Goal: Transaction & Acquisition: Subscribe to service/newsletter

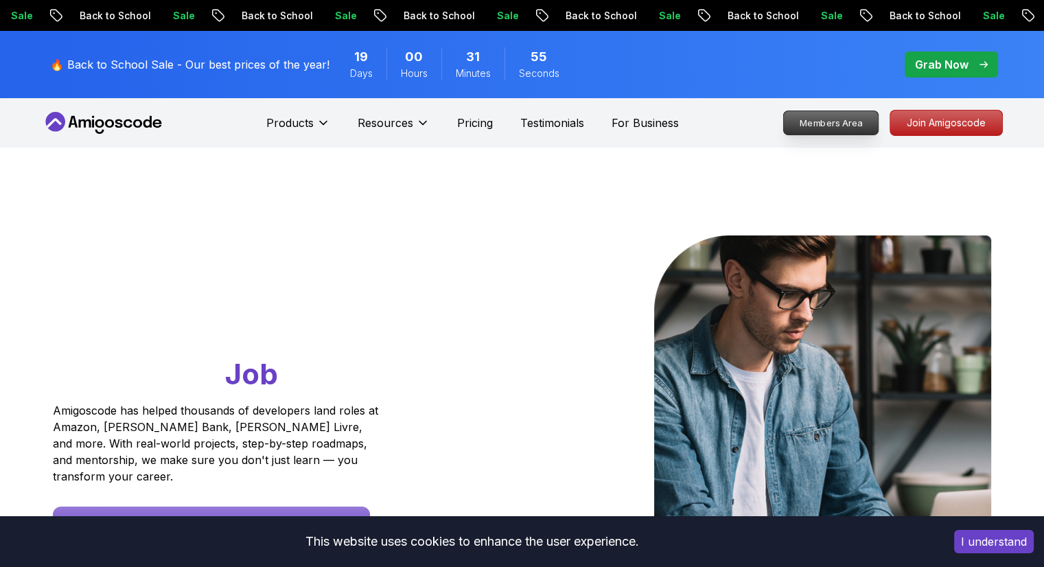
click at [844, 120] on p "Members Area" at bounding box center [831, 122] width 95 height 23
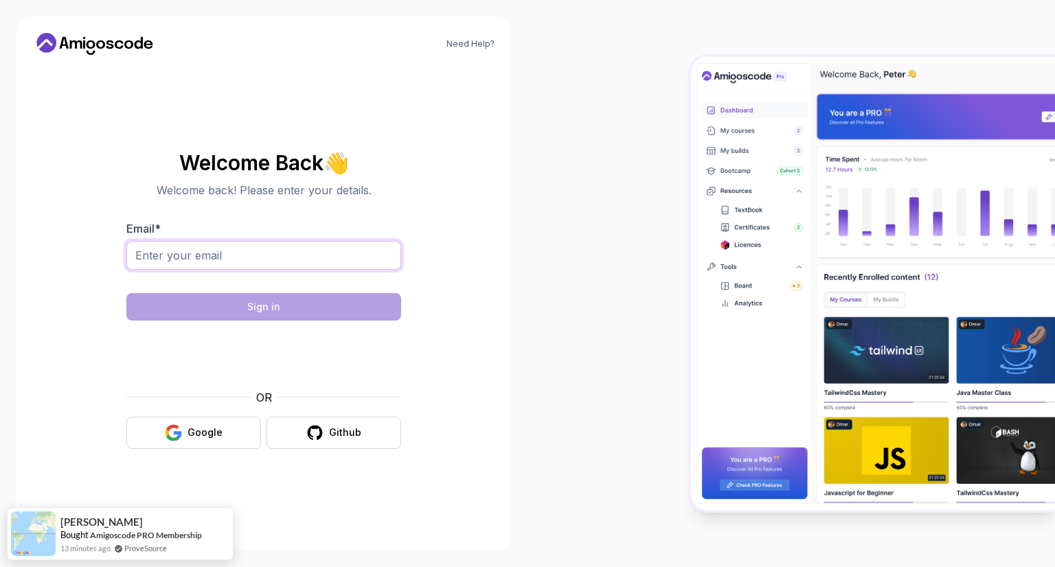
click at [238, 260] on input "Email *" at bounding box center [263, 255] width 275 height 29
click at [208, 432] on div "Google" at bounding box center [204, 433] width 35 height 14
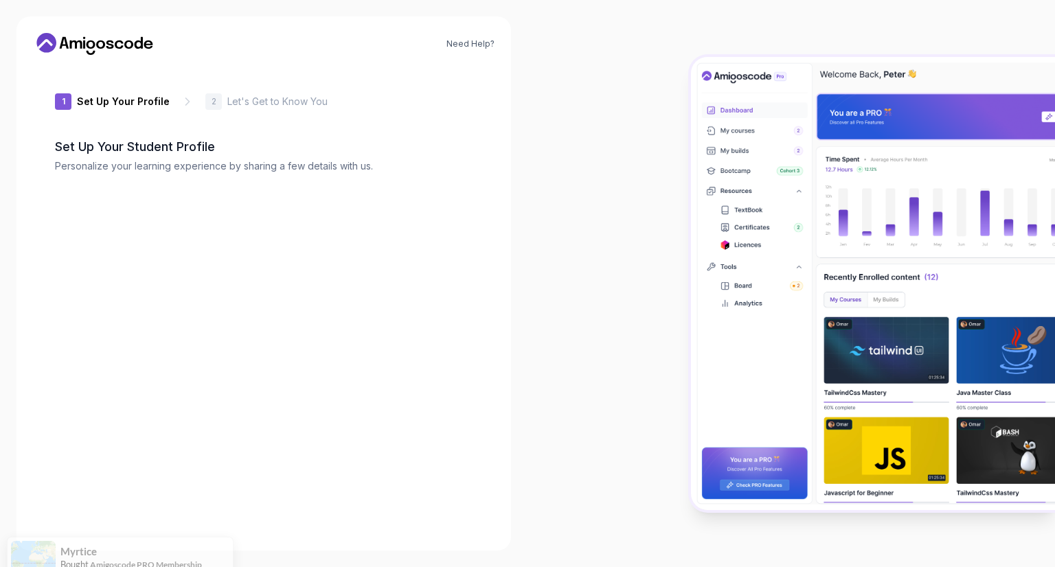
type input "mightytiger52161"
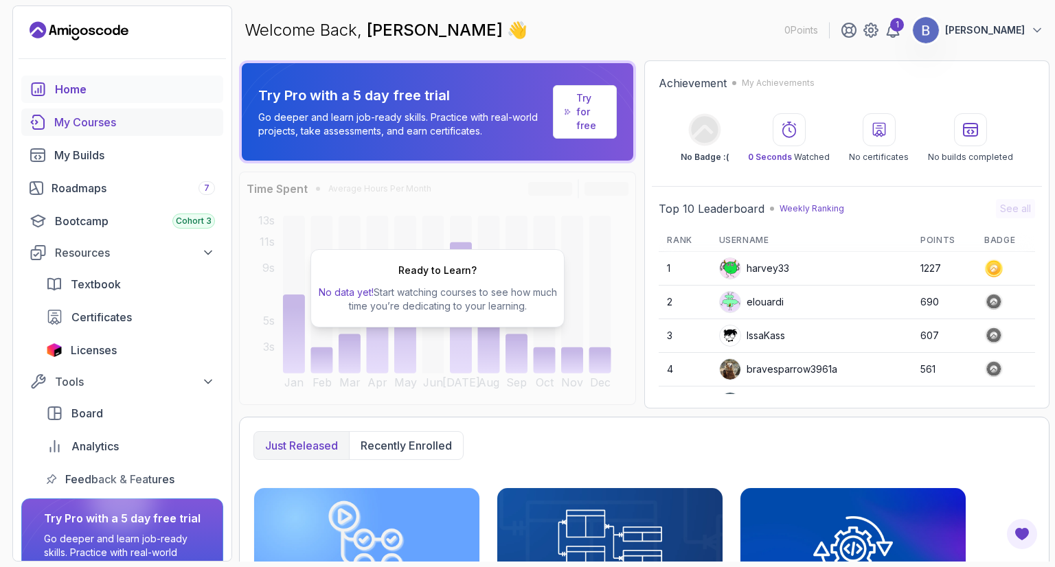
click at [67, 117] on div "My Courses" at bounding box center [134, 122] width 161 height 16
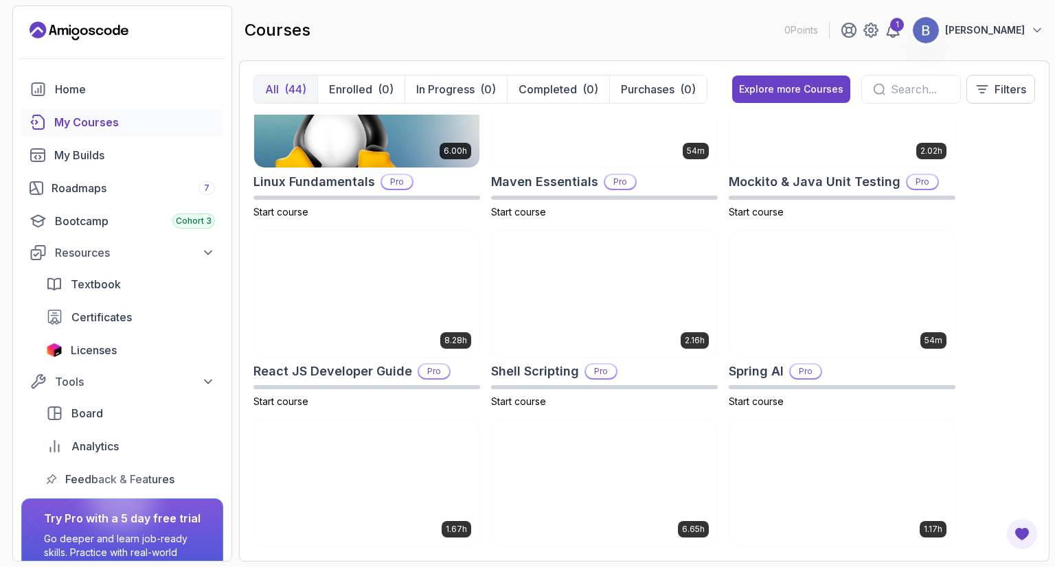
scroll to position [1648, 0]
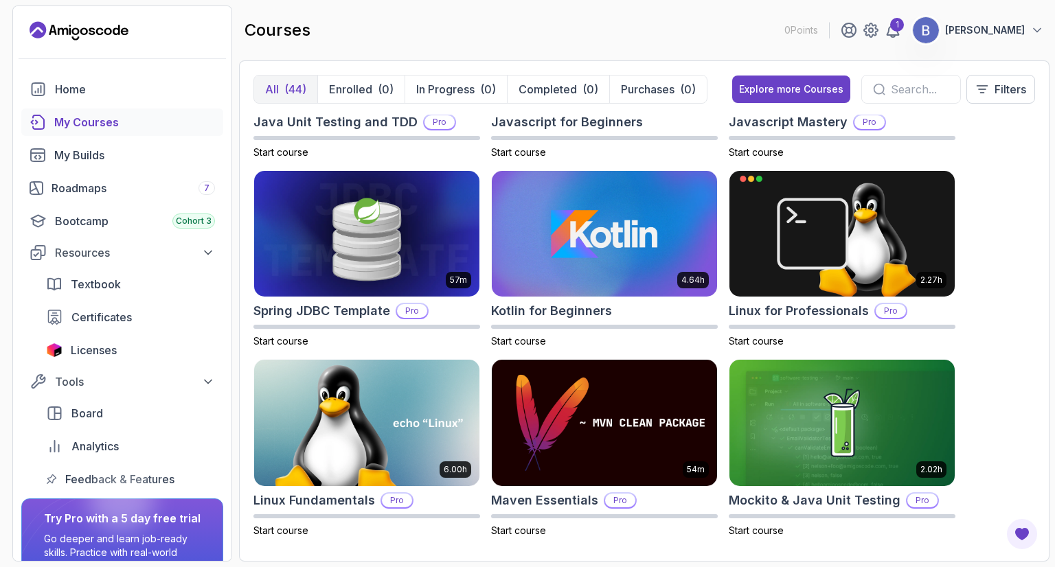
click at [972, 33] on p "[PERSON_NAME]" at bounding box center [985, 30] width 80 height 14
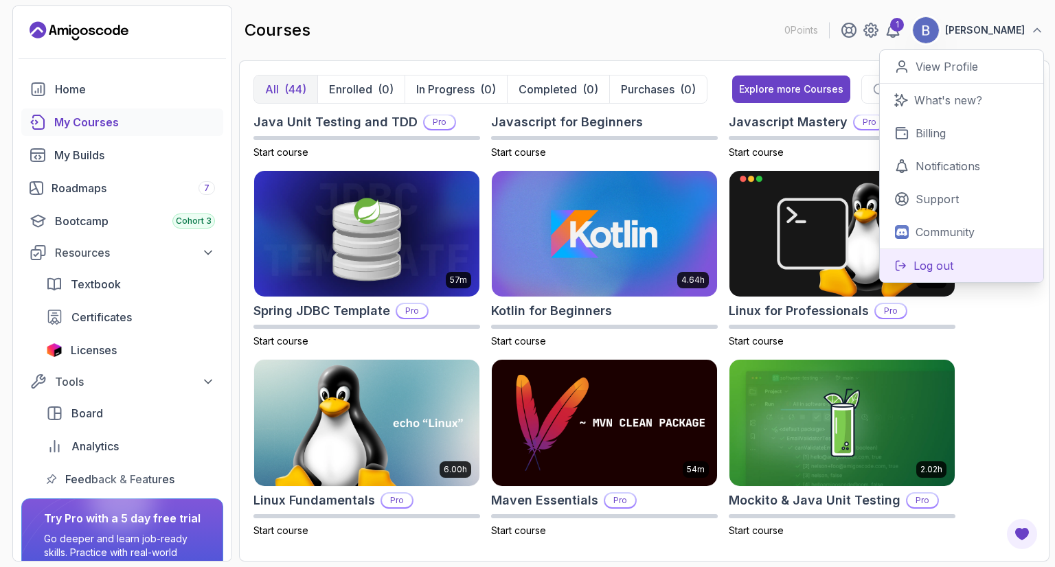
click at [915, 272] on p "Log out" at bounding box center [933, 266] width 40 height 16
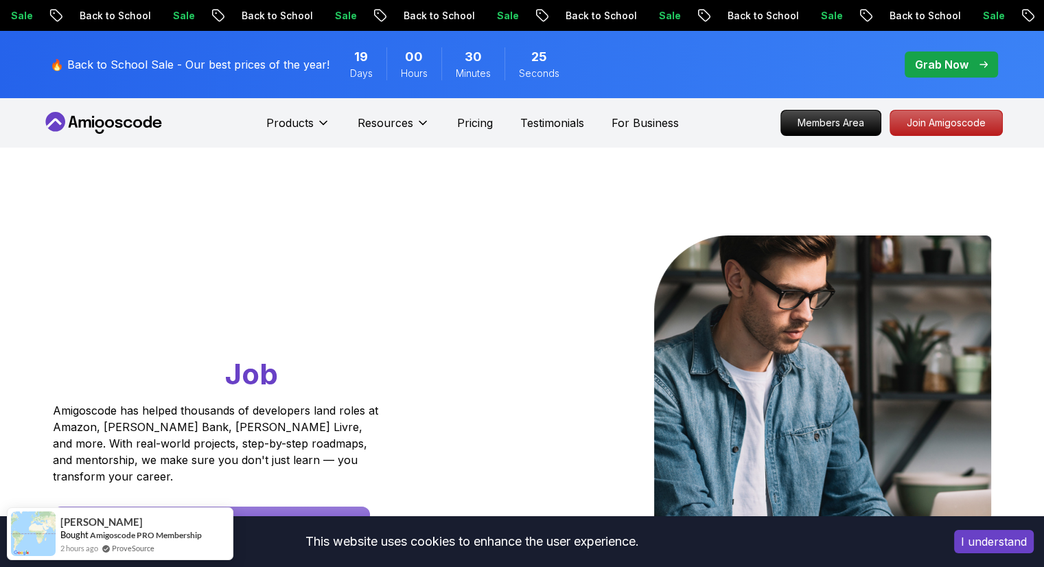
click at [994, 549] on button "I understand" at bounding box center [994, 541] width 80 height 23
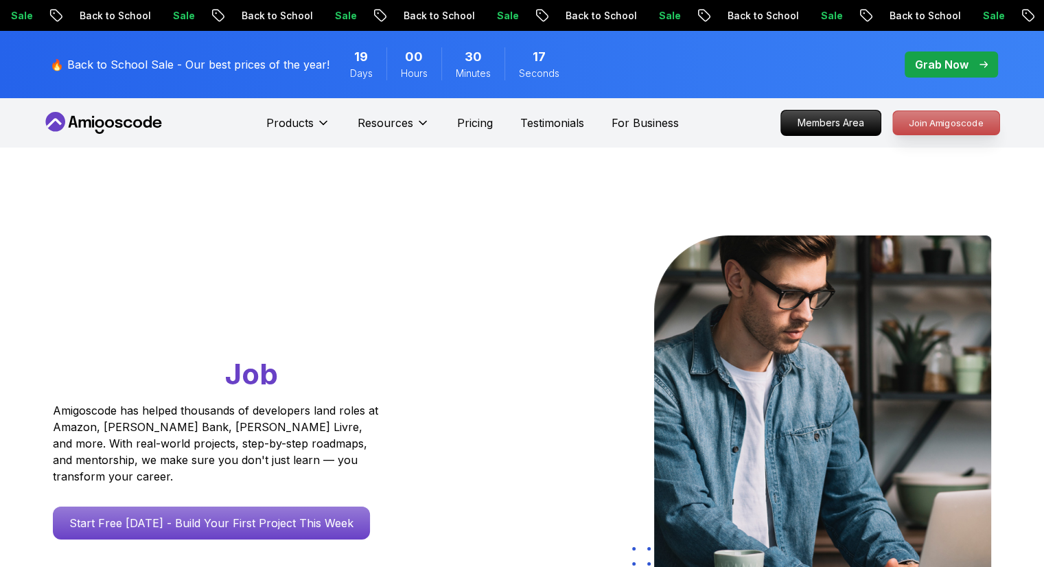
click at [935, 130] on p "Join Amigoscode" at bounding box center [946, 122] width 106 height 23
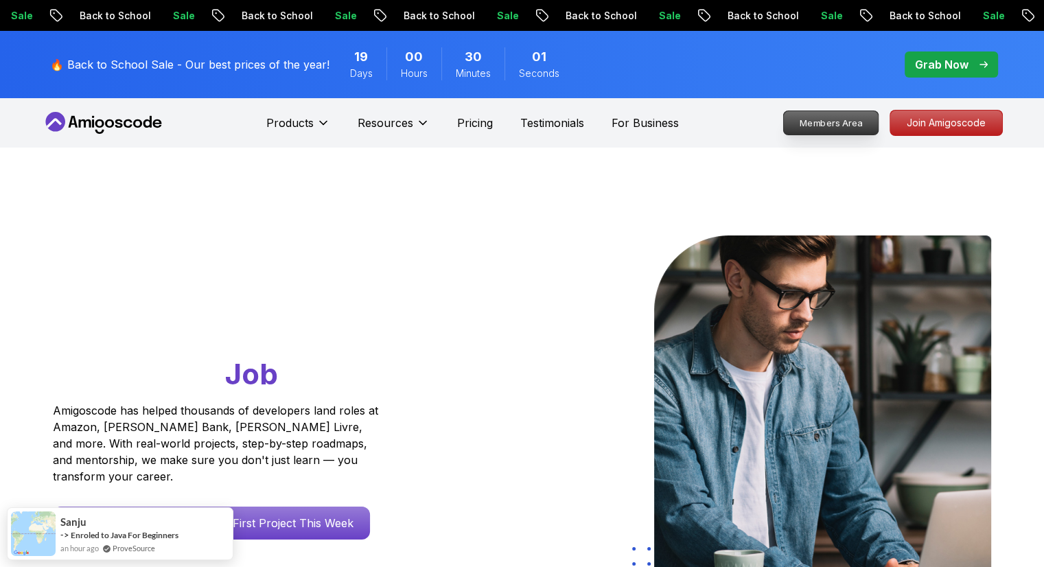
click at [857, 120] on p "Members Area" at bounding box center [831, 122] width 95 height 23
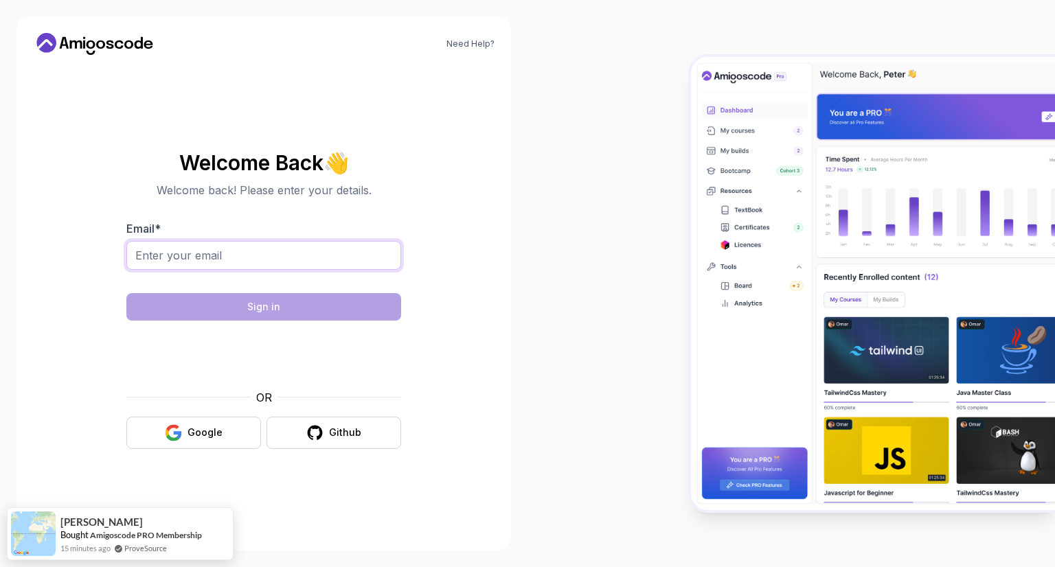
click at [254, 253] on input "Email *" at bounding box center [263, 255] width 275 height 29
click at [255, 253] on input "Email *" at bounding box center [263, 255] width 275 height 29
type input "[EMAIL_ADDRESS][DOMAIN_NAME]"
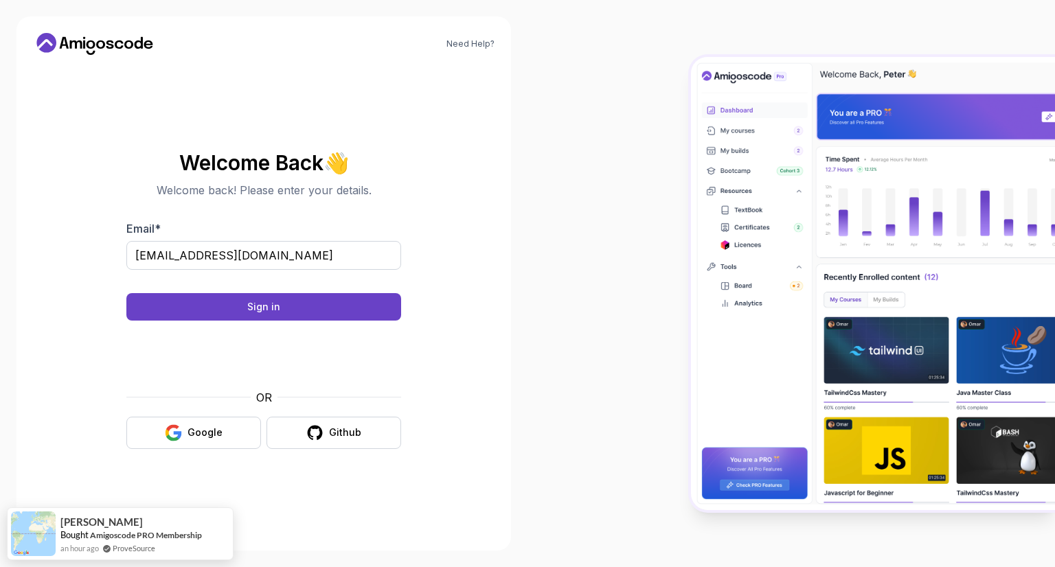
click at [727, 173] on body "Need Help? Welcome Back 👋 Welcome back! Please enter your details. Email * [EMA…" at bounding box center [527, 283] width 1055 height 567
click at [236, 308] on button "Sign in" at bounding box center [263, 306] width 275 height 27
click at [252, 301] on div "Sign in" at bounding box center [263, 307] width 33 height 14
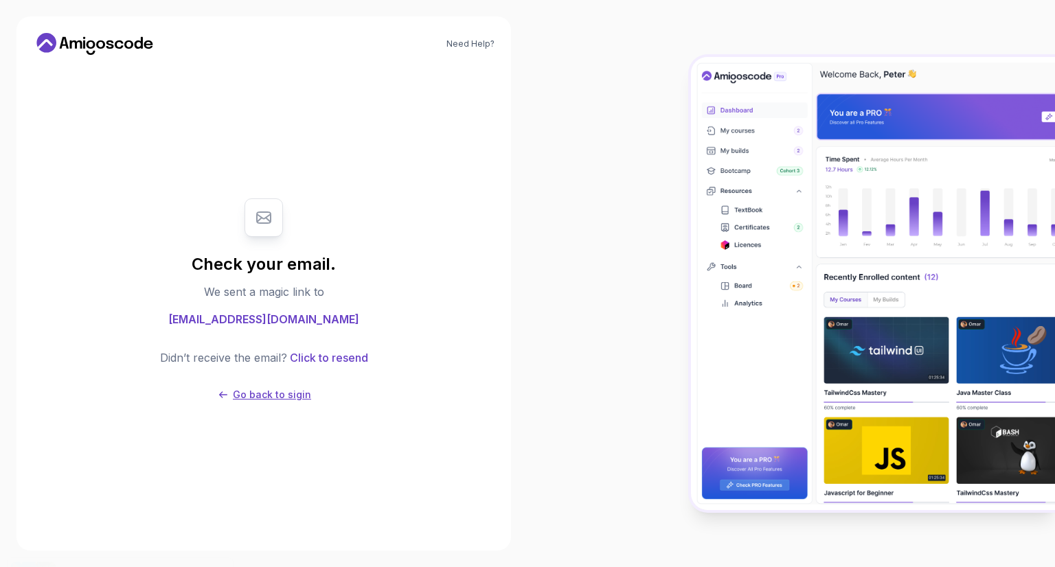
click at [266, 399] on p "Go back to sigin" at bounding box center [272, 395] width 78 height 14
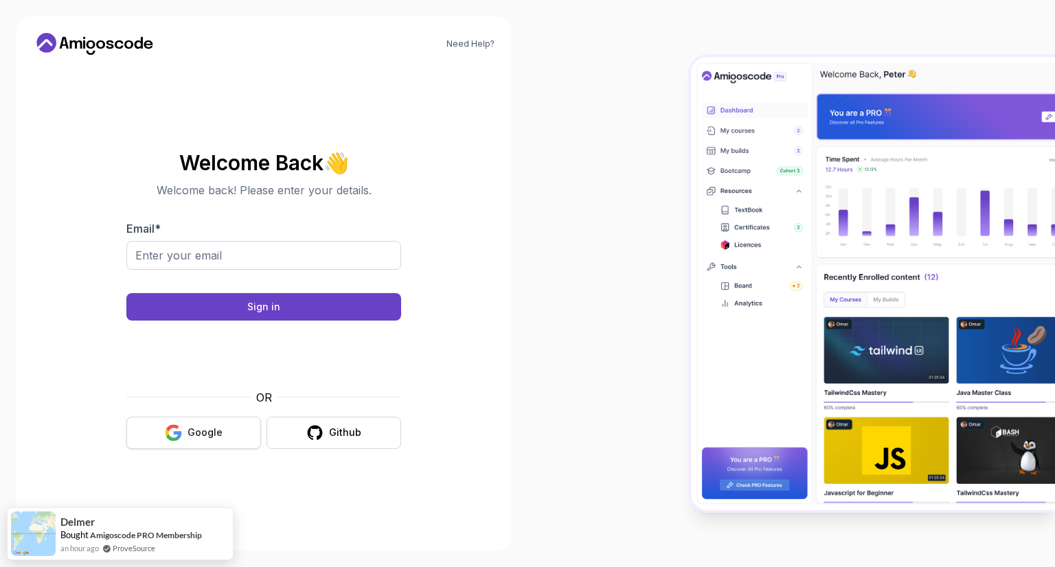
click at [216, 426] on div "Google" at bounding box center [204, 433] width 35 height 14
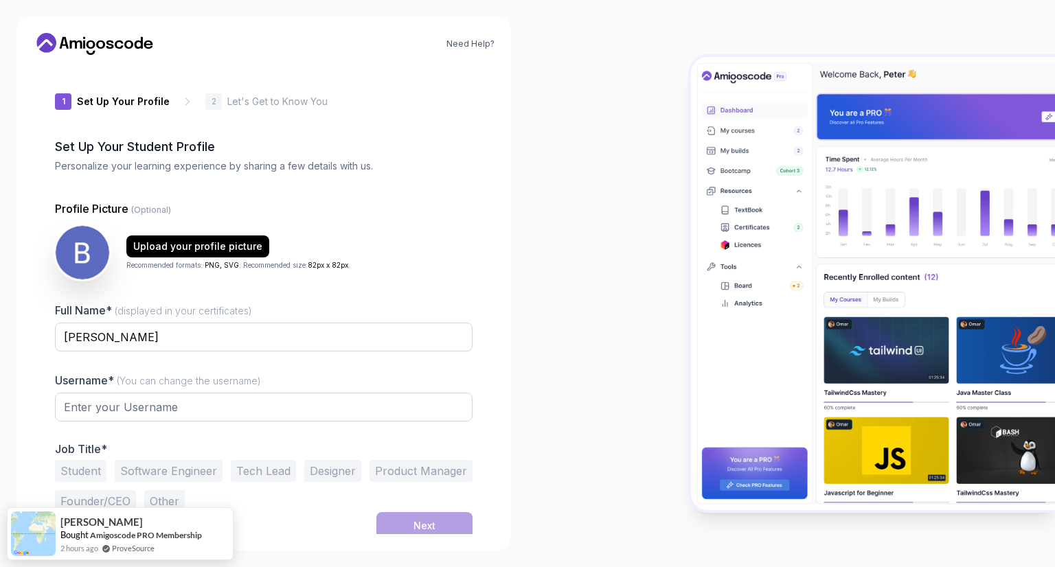
type input "cleverquokkafa687"
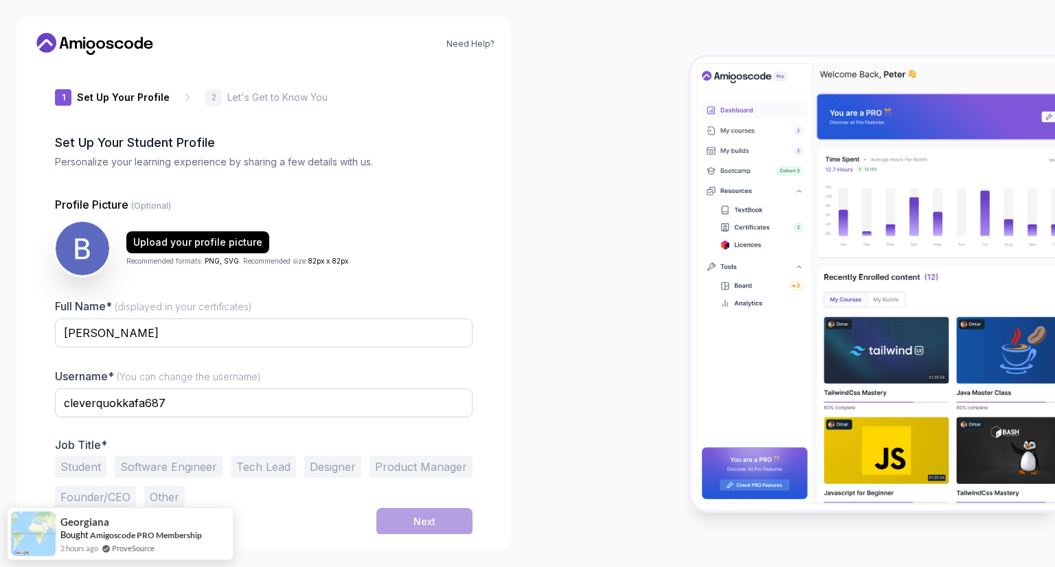
scroll to position [5, 0]
click at [264, 333] on input "[PERSON_NAME]" at bounding box center [264, 331] width 418 height 29
click at [367, 361] on div at bounding box center [264, 355] width 418 height 12
click at [222, 247] on div "Upload your profile picture" at bounding box center [197, 241] width 129 height 14
click at [247, 94] on p "Let's Get to Know You" at bounding box center [277, 96] width 100 height 14
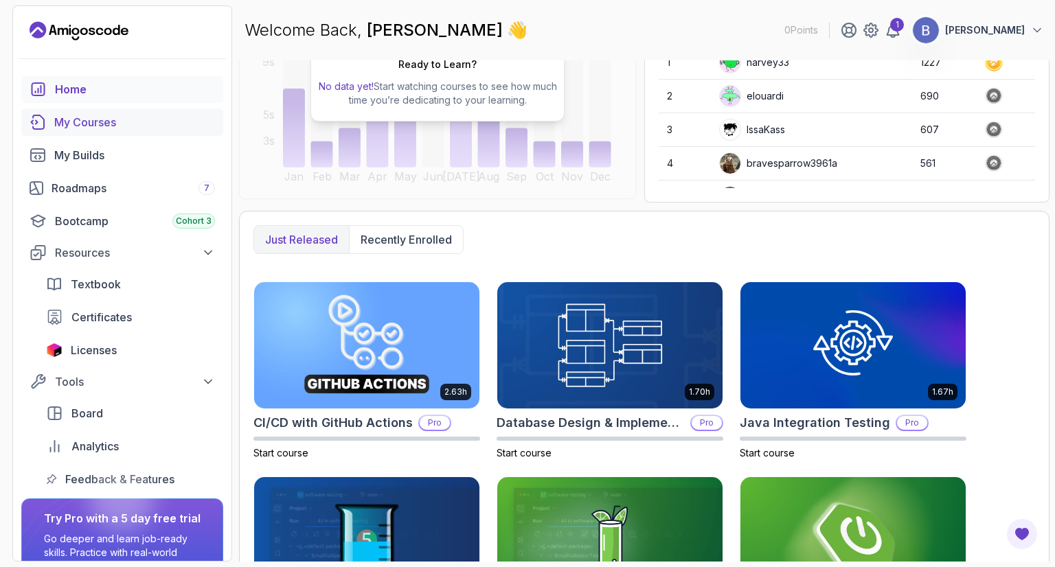
click at [118, 122] on div "My Courses" at bounding box center [134, 122] width 161 height 16
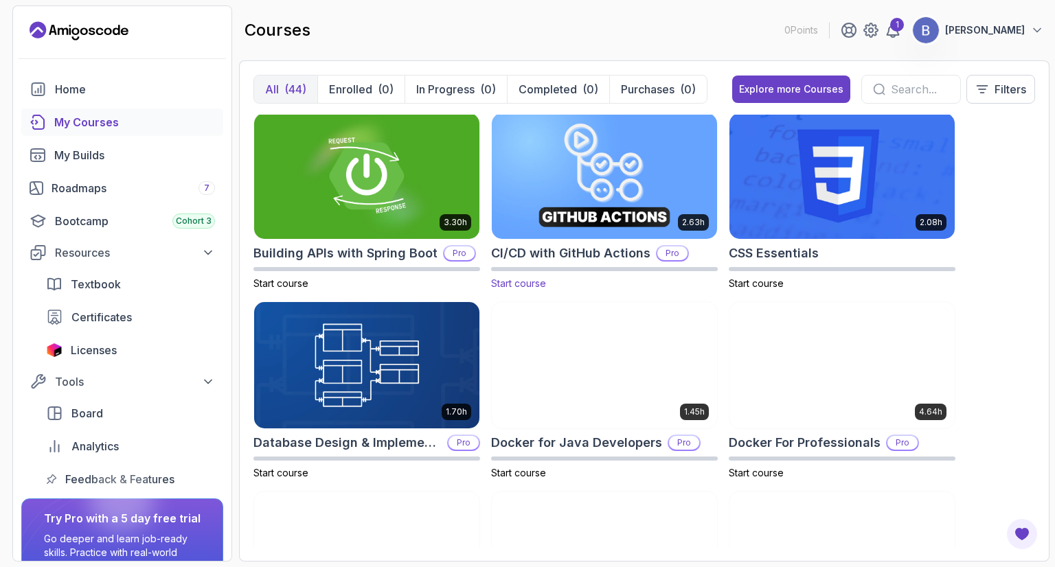
scroll to position [206, 0]
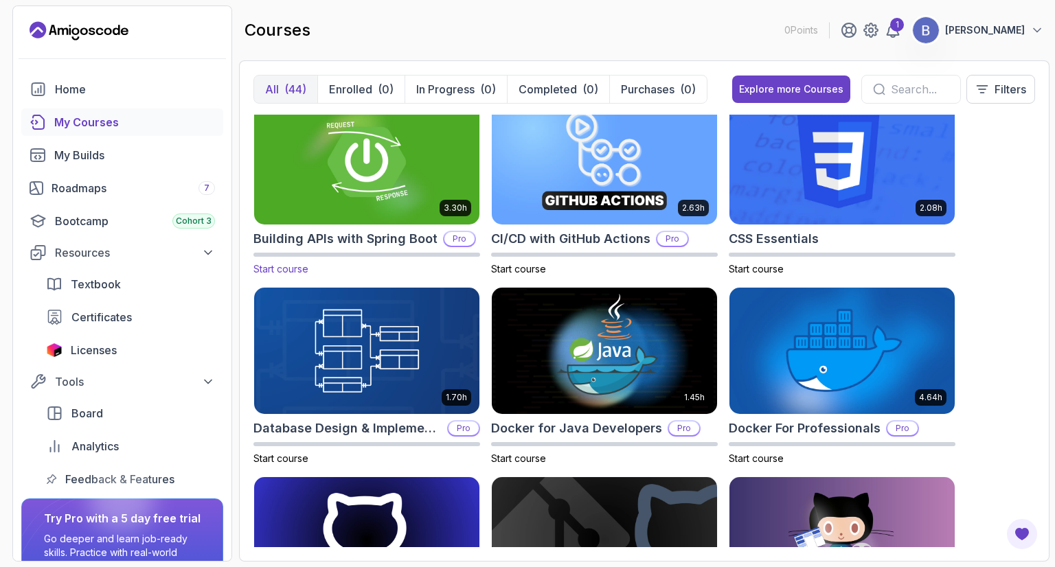
click at [393, 172] on img at bounding box center [367, 161] width 236 height 133
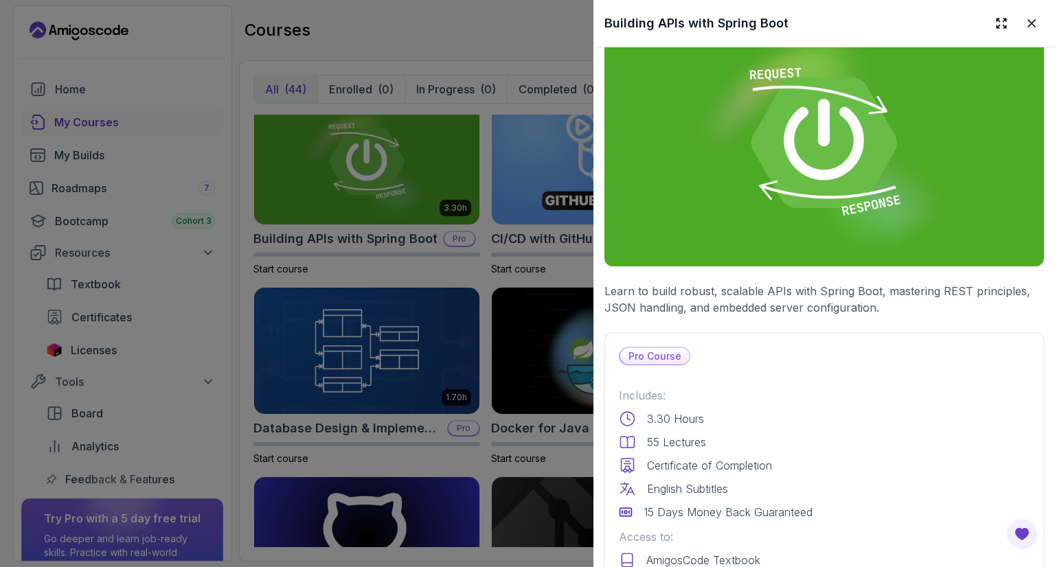
scroll to position [0, 0]
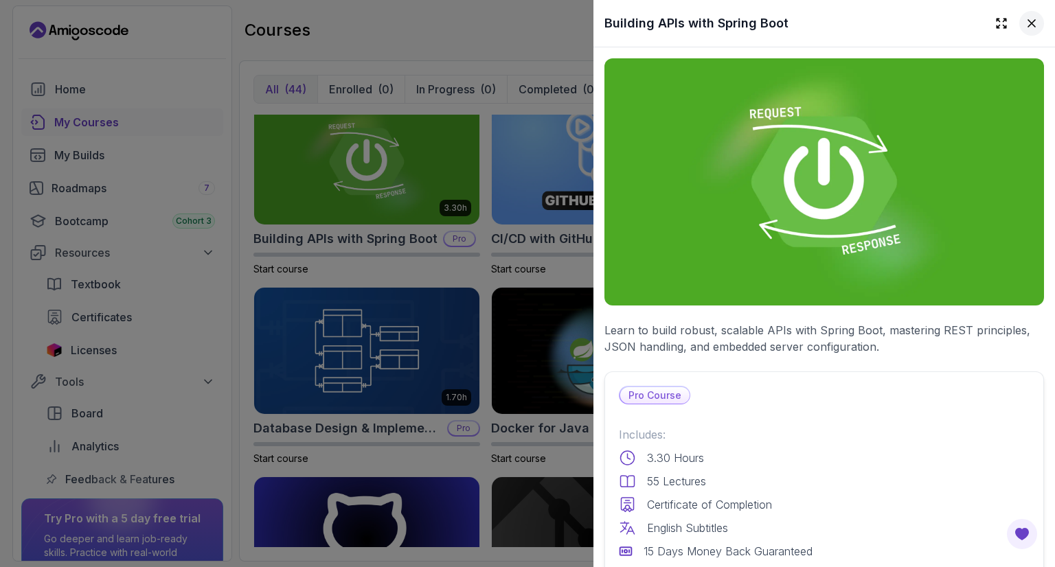
click at [1027, 21] on icon at bounding box center [1032, 23] width 14 height 14
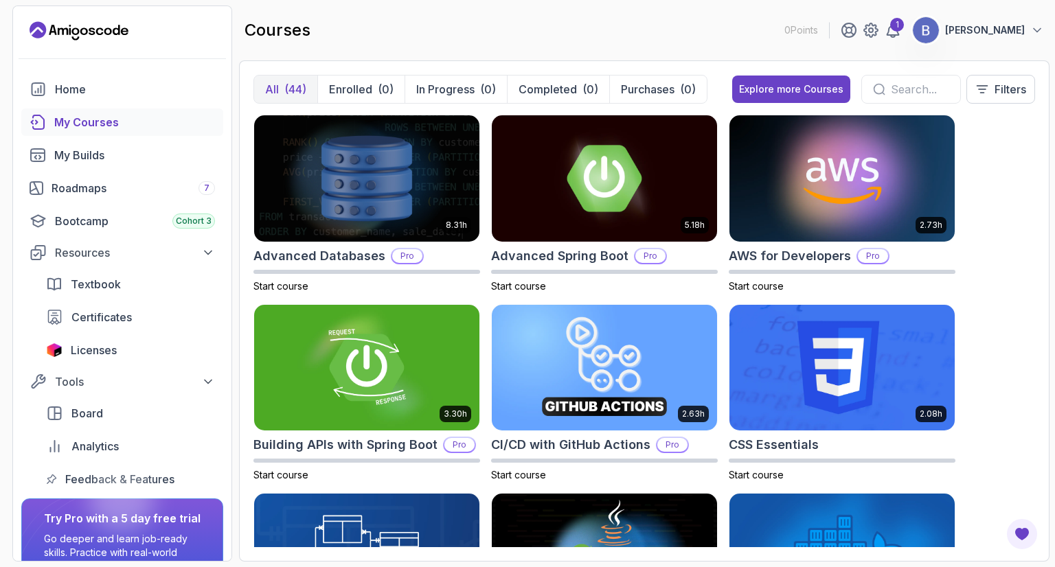
click at [966, 35] on p "[PERSON_NAME]" at bounding box center [985, 30] width 80 height 14
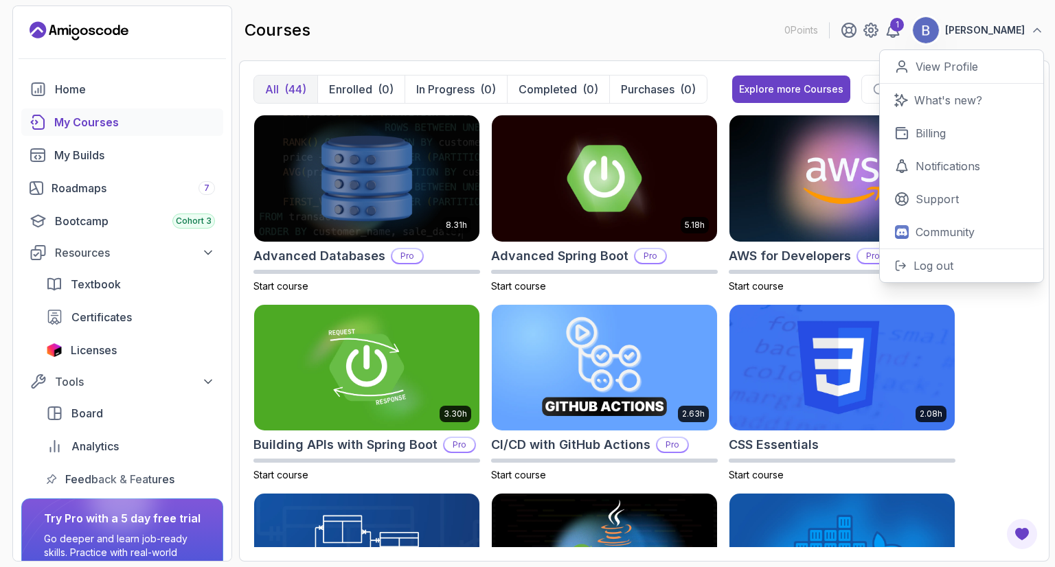
click at [705, 45] on div "courses 0 Points 1 [PERSON_NAME] 0 Points View Profile What's new? Billing Noti…" at bounding box center [644, 29] width 810 height 49
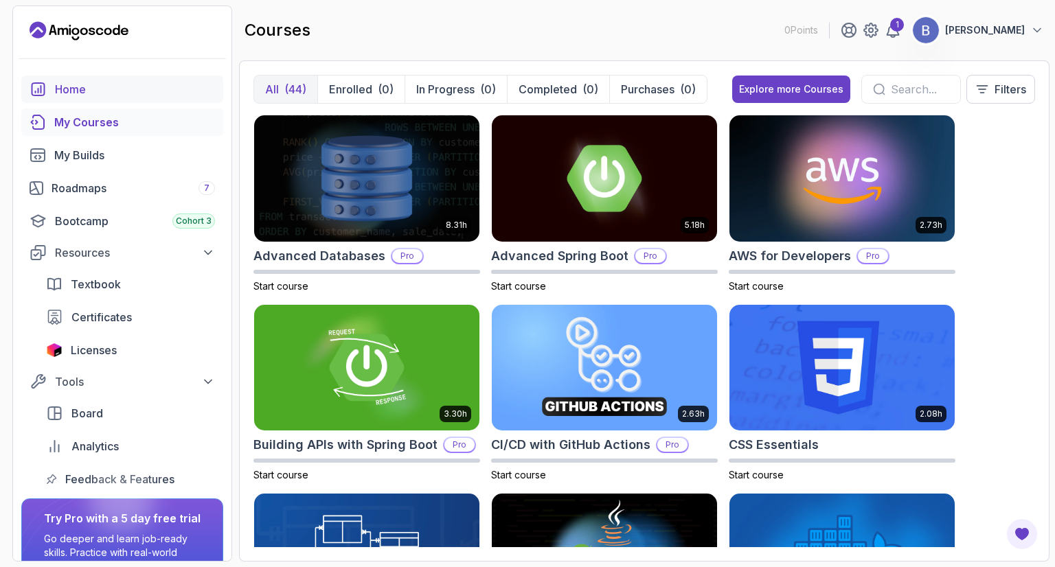
click at [69, 86] on div "Home" at bounding box center [135, 89] width 160 height 16
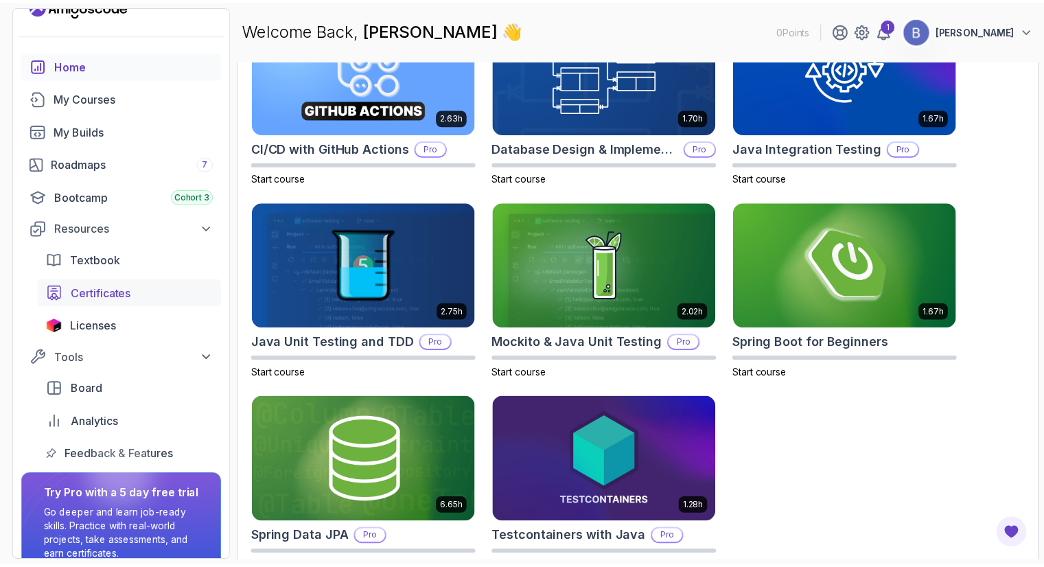
scroll to position [88, 0]
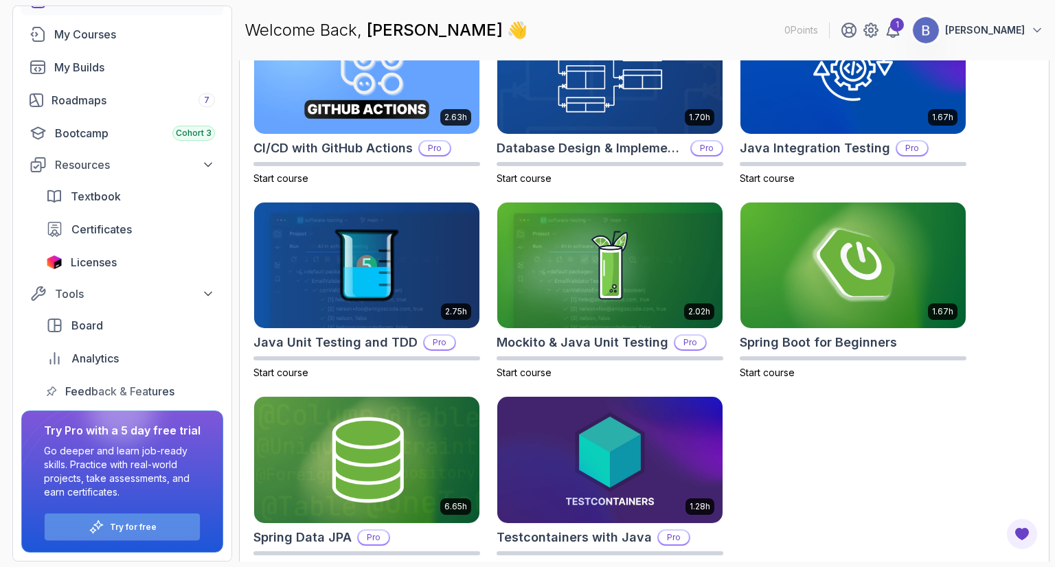
click at [129, 527] on p "Try for free" at bounding box center [133, 527] width 47 height 11
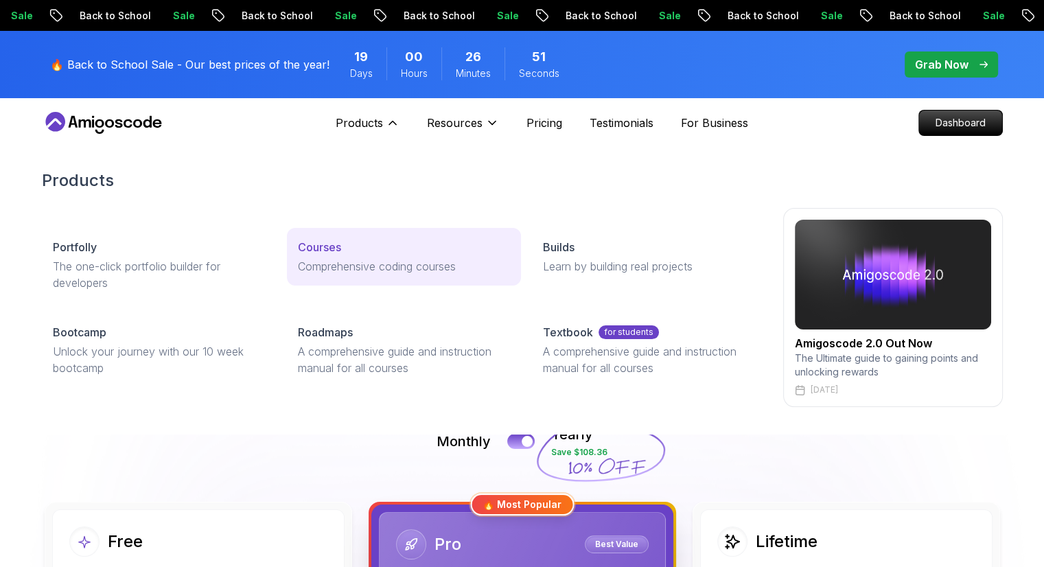
click at [338, 248] on p "Courses" at bounding box center [319, 247] width 43 height 16
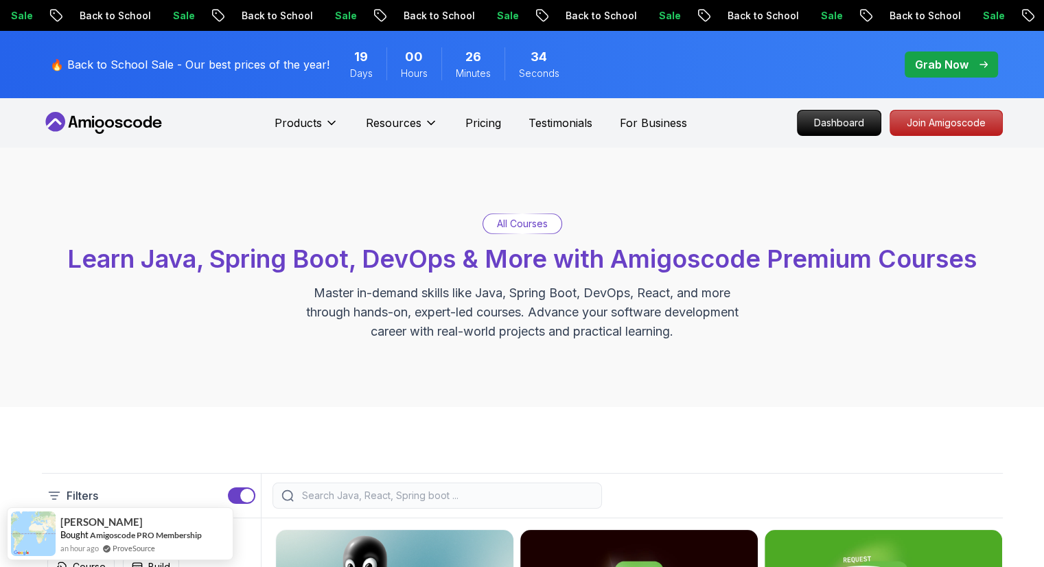
click at [924, 59] on p "Grab Now" at bounding box center [942, 64] width 54 height 16
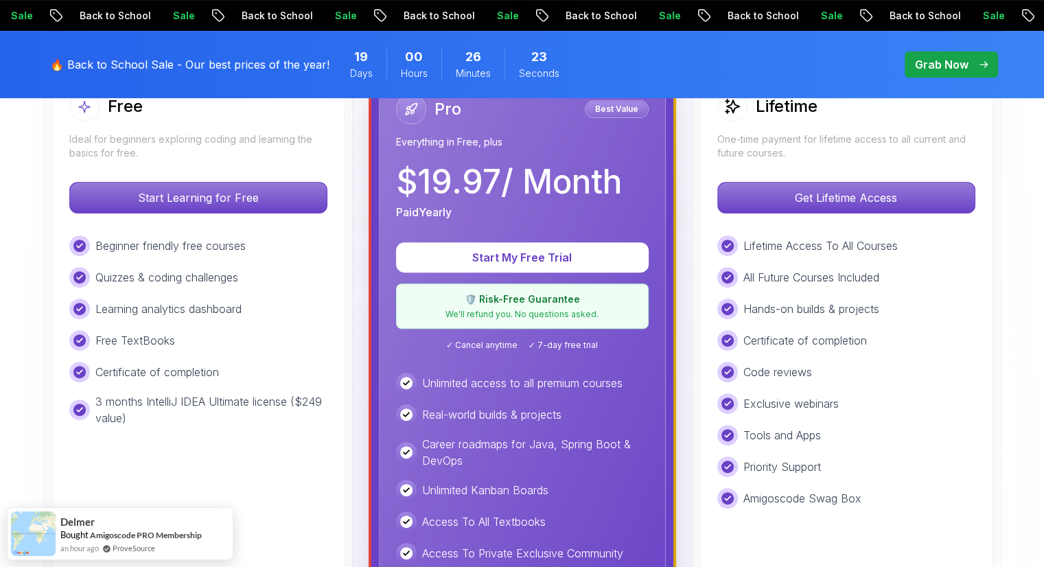
scroll to position [412, 0]
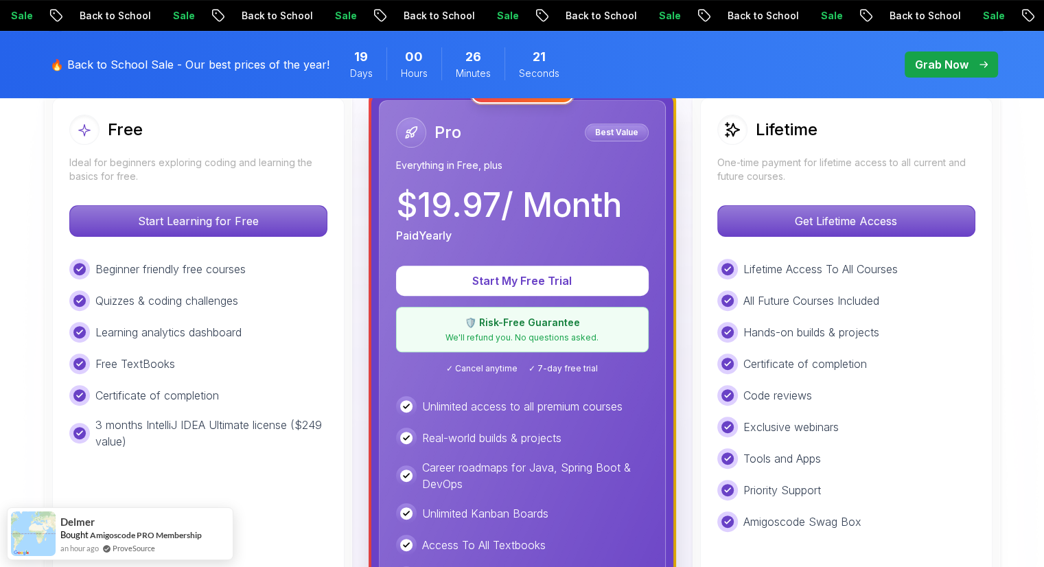
click at [140, 273] on p "Beginner friendly free courses" at bounding box center [170, 269] width 150 height 16
drag, startPoint x: 214, startPoint y: 295, endPoint x: 217, endPoint y: 287, distance: 8.0
click at [214, 295] on p "Quizzes & coding challenges" at bounding box center [166, 301] width 143 height 16
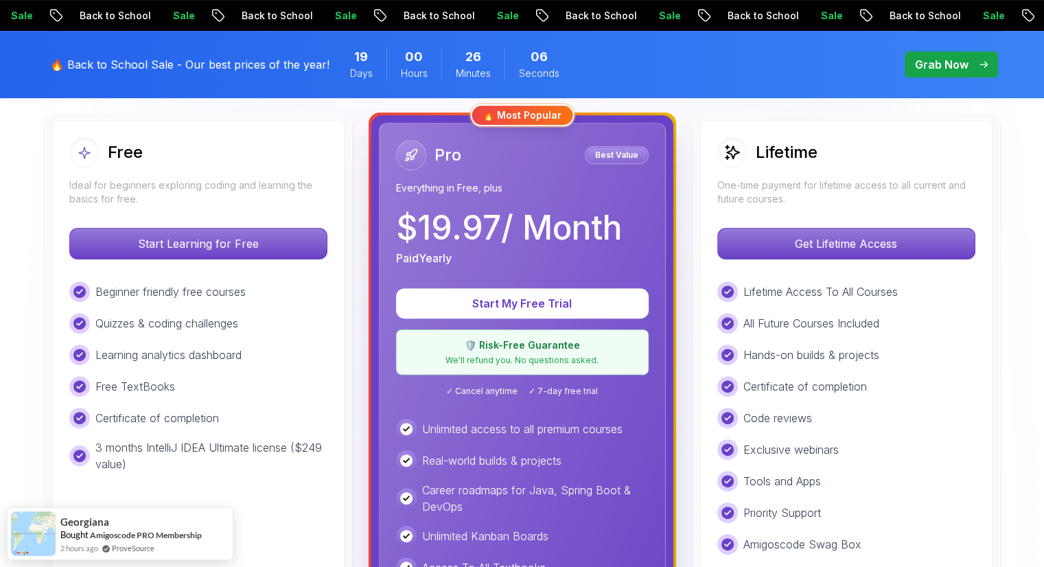
scroll to position [481, 0]
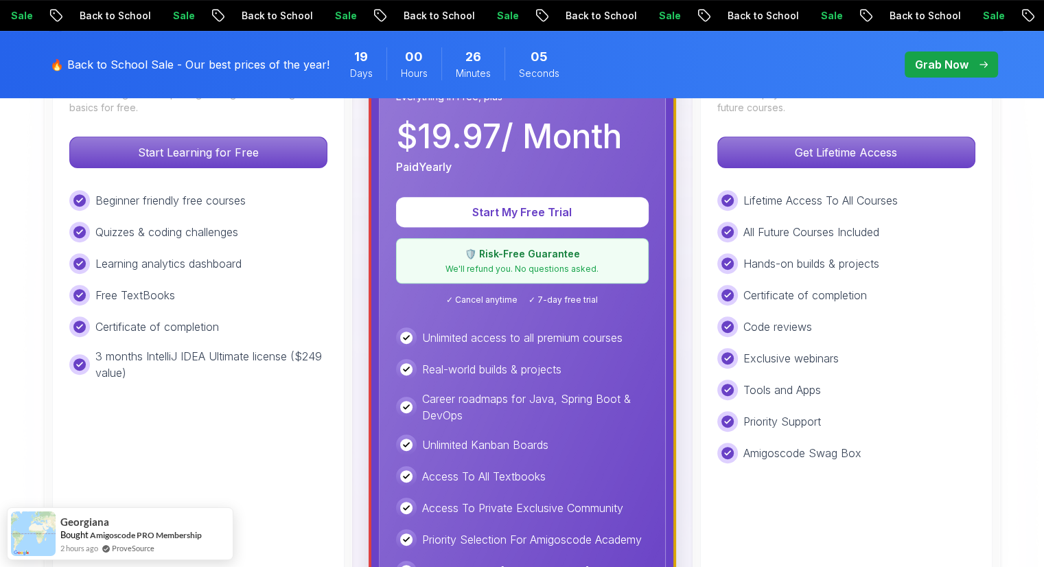
click at [247, 304] on div "Free TextBooks" at bounding box center [198, 295] width 258 height 21
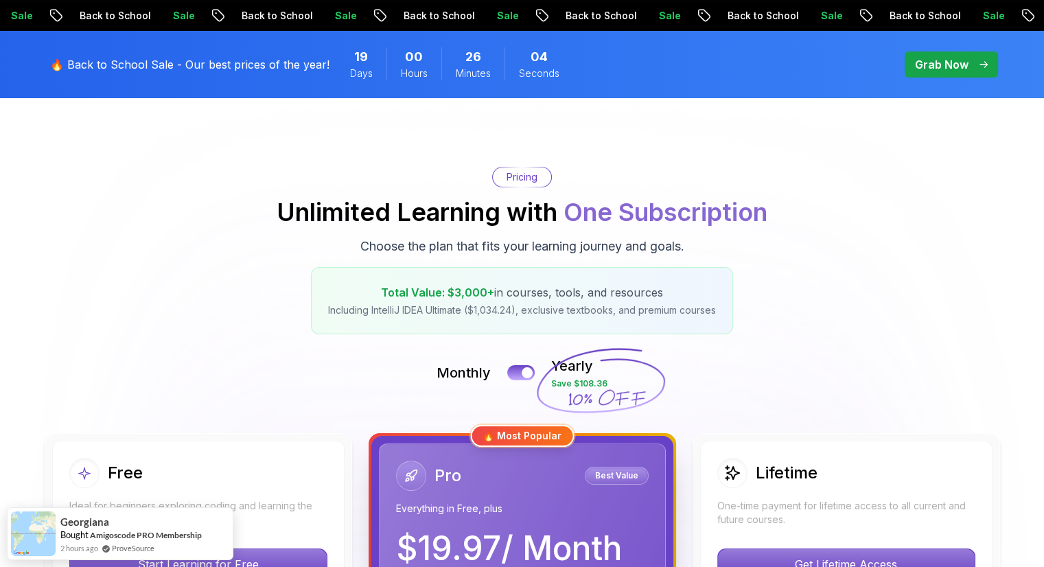
scroll to position [0, 0]
